Goal: Information Seeking & Learning: Check status

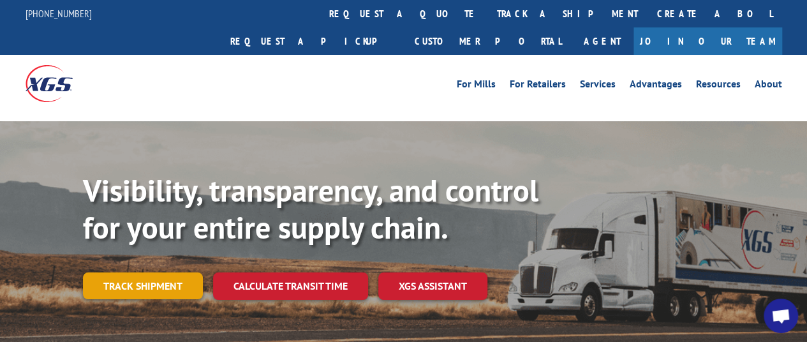
click at [190, 273] on link "Track shipment" at bounding box center [143, 286] width 120 height 27
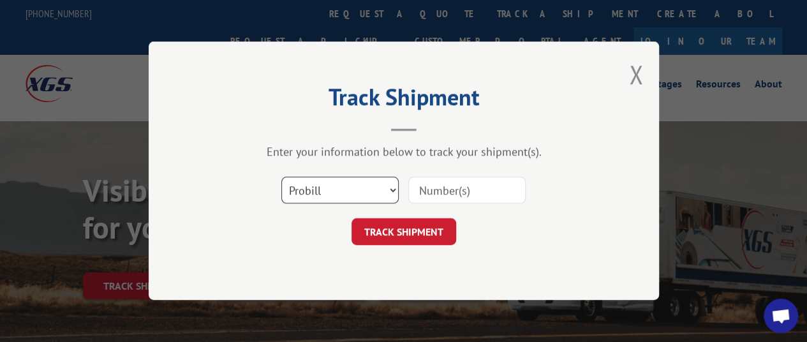
drag, startPoint x: 316, startPoint y: 192, endPoint x: 330, endPoint y: 196, distance: 14.6
click at [316, 192] on select "Select category... Probill BOL PO" at bounding box center [339, 190] width 117 height 27
select select "bol"
click at [281, 177] on select "Select category... Probill BOL PO" at bounding box center [339, 190] width 117 height 27
click at [463, 190] on input at bounding box center [466, 190] width 117 height 27
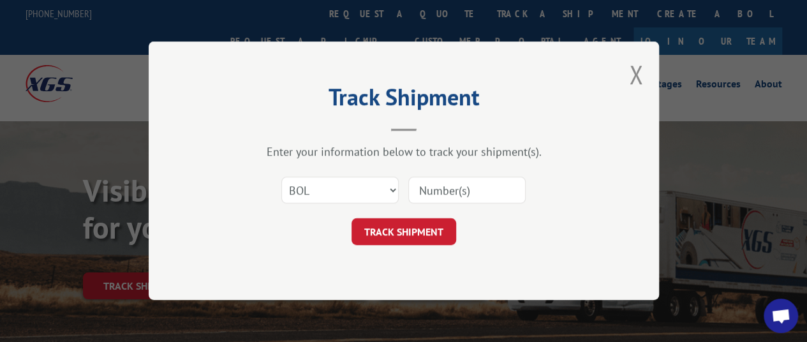
paste input "TFD-041250.A"
type input "TFD-041250.A"
click at [430, 232] on button "TRACK SHIPMENT" at bounding box center [404, 232] width 105 height 27
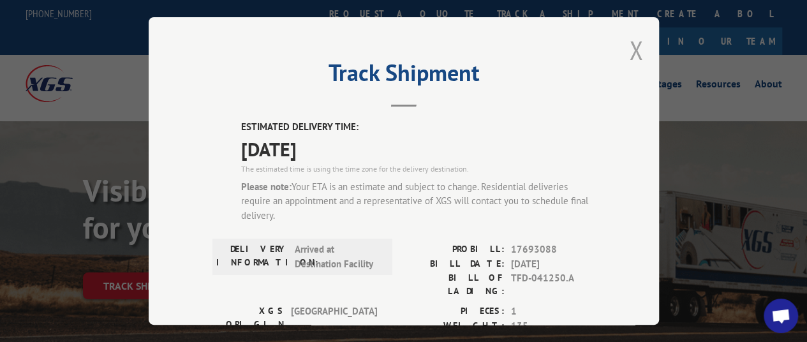
click at [634, 47] on button "Close modal" at bounding box center [636, 50] width 14 height 34
